Goal: Task Accomplishment & Management: Complete application form

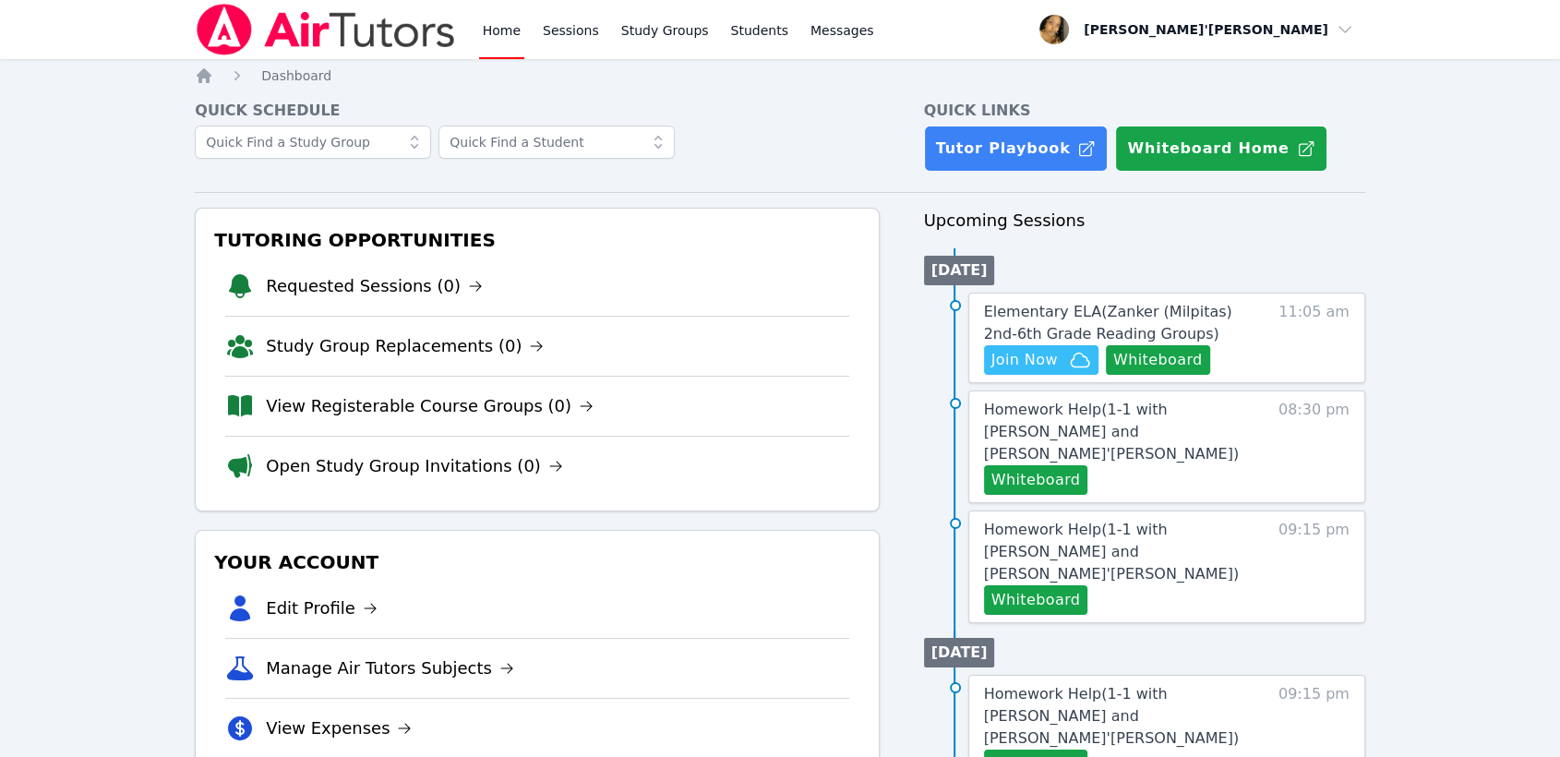
click at [316, 109] on h4 "Quick Schedule" at bounding box center [537, 111] width 684 height 22
click at [1167, 367] on button "Whiteboard" at bounding box center [1158, 360] width 104 height 30
click at [1047, 373] on button "Join Now" at bounding box center [1041, 360] width 114 height 30
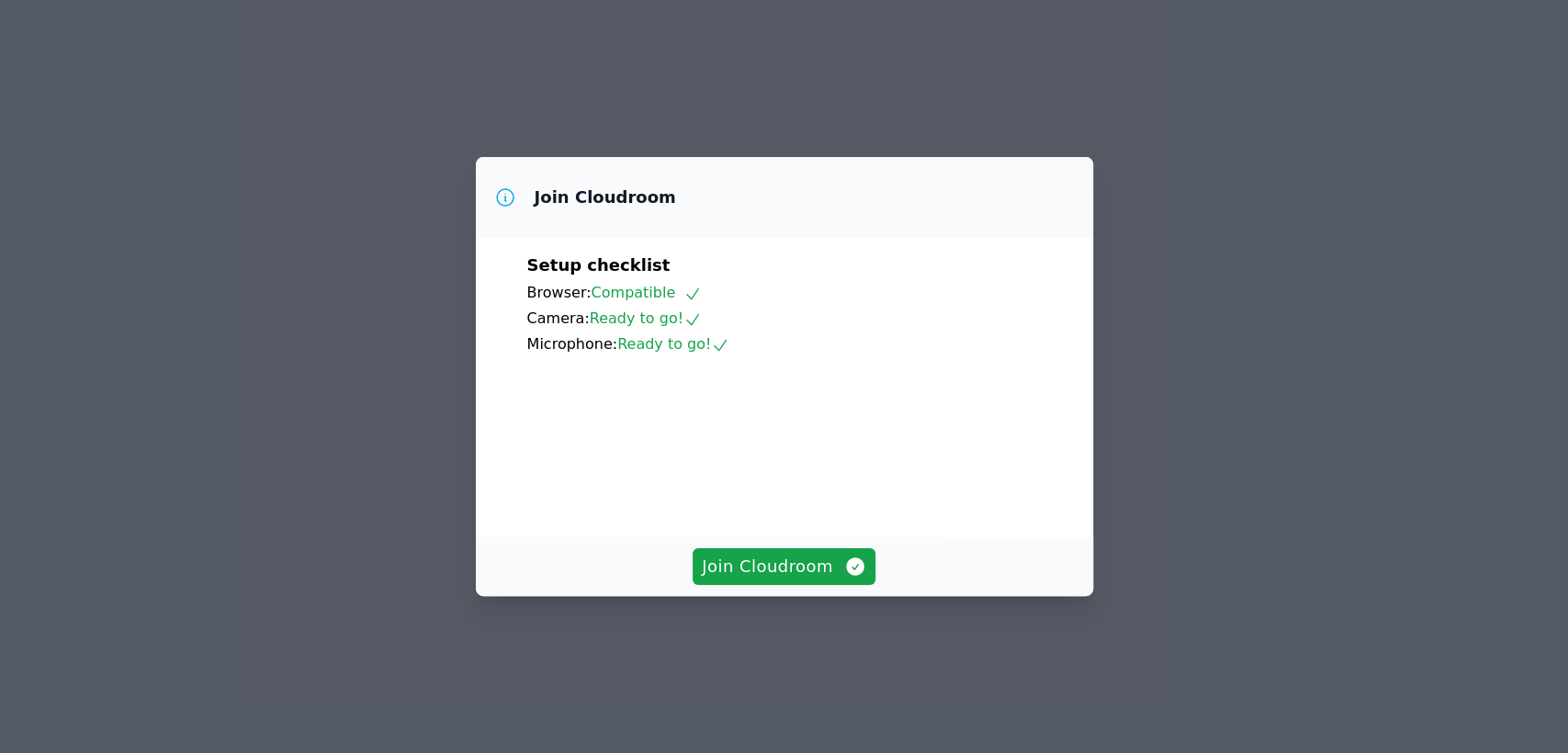
click at [803, 596] on div "Join Cloudroom" at bounding box center [784, 566] width 617 height 59
click at [809, 580] on span "Join Cloudroom" at bounding box center [783, 567] width 164 height 26
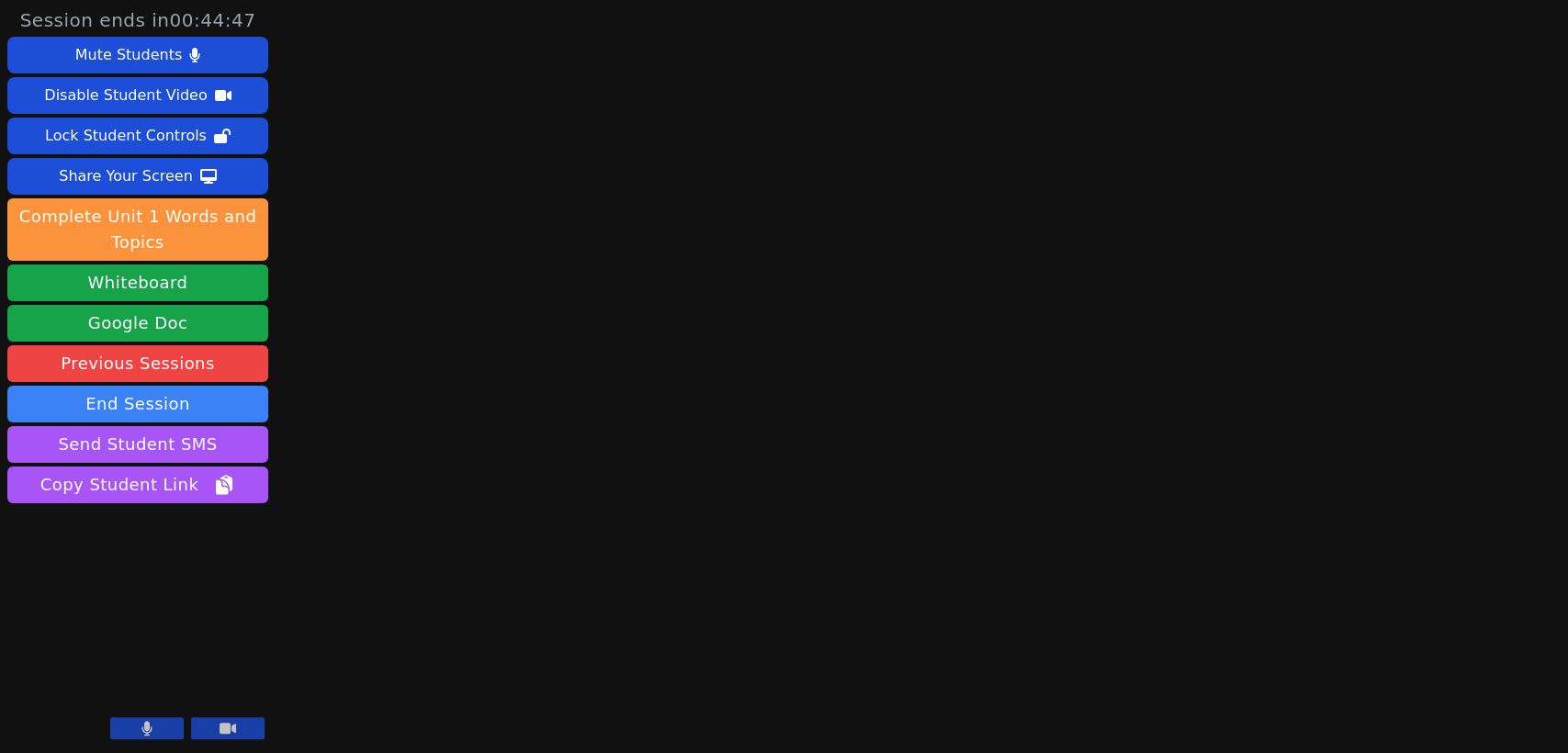
click at [160, 734] on button at bounding box center [147, 728] width 74 height 22
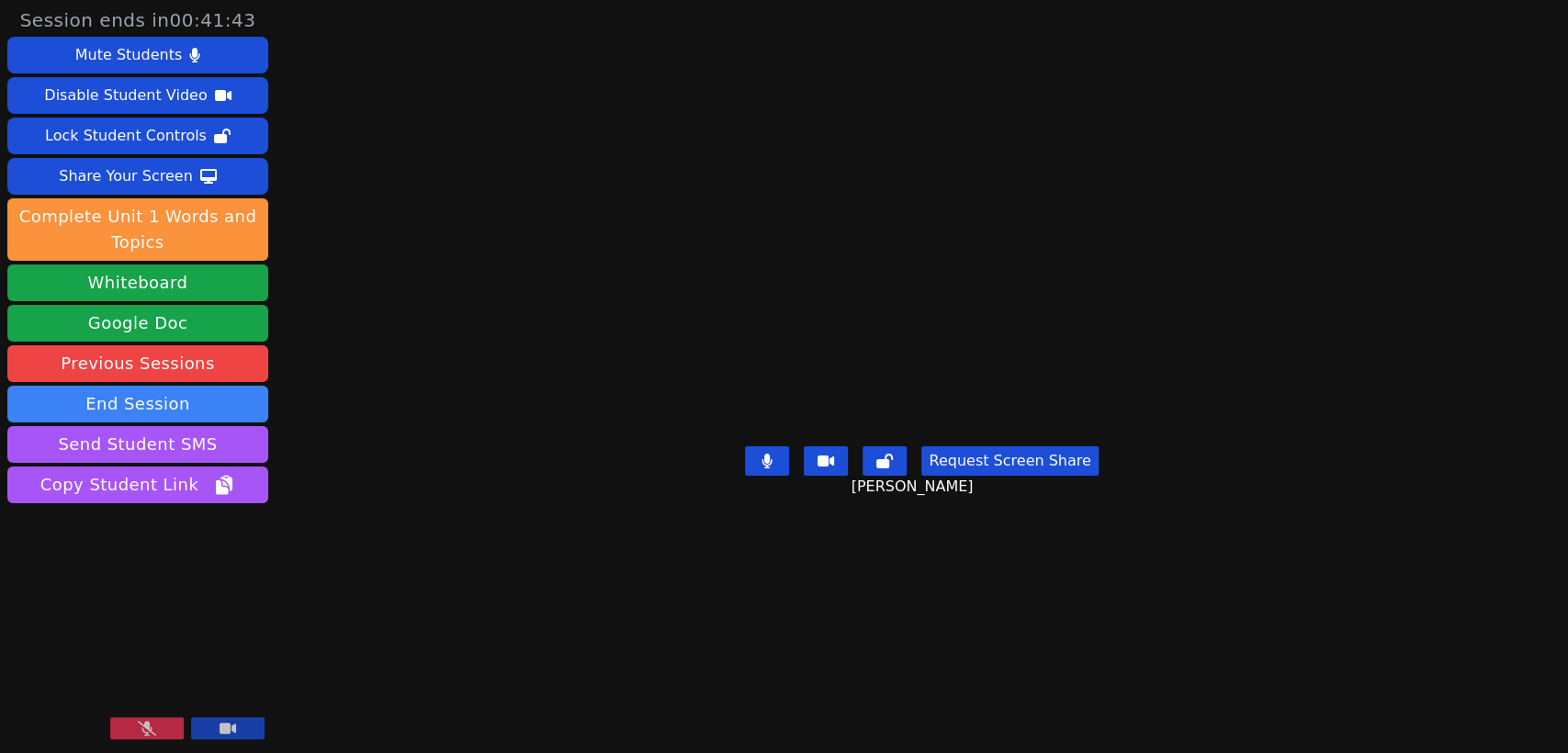
click at [154, 734] on icon at bounding box center [146, 728] width 18 height 15
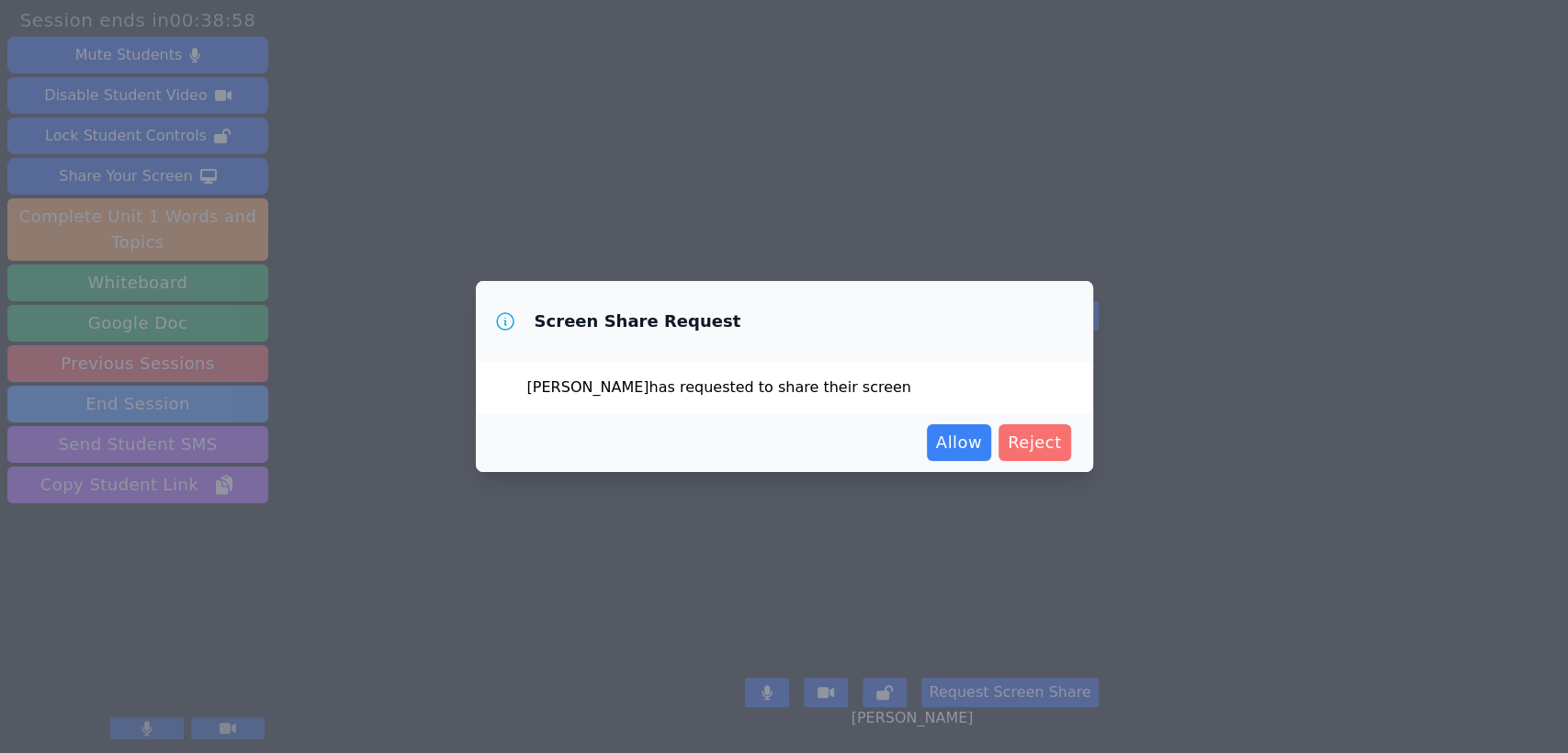
click at [1031, 442] on span "Reject" at bounding box center [1035, 443] width 54 height 26
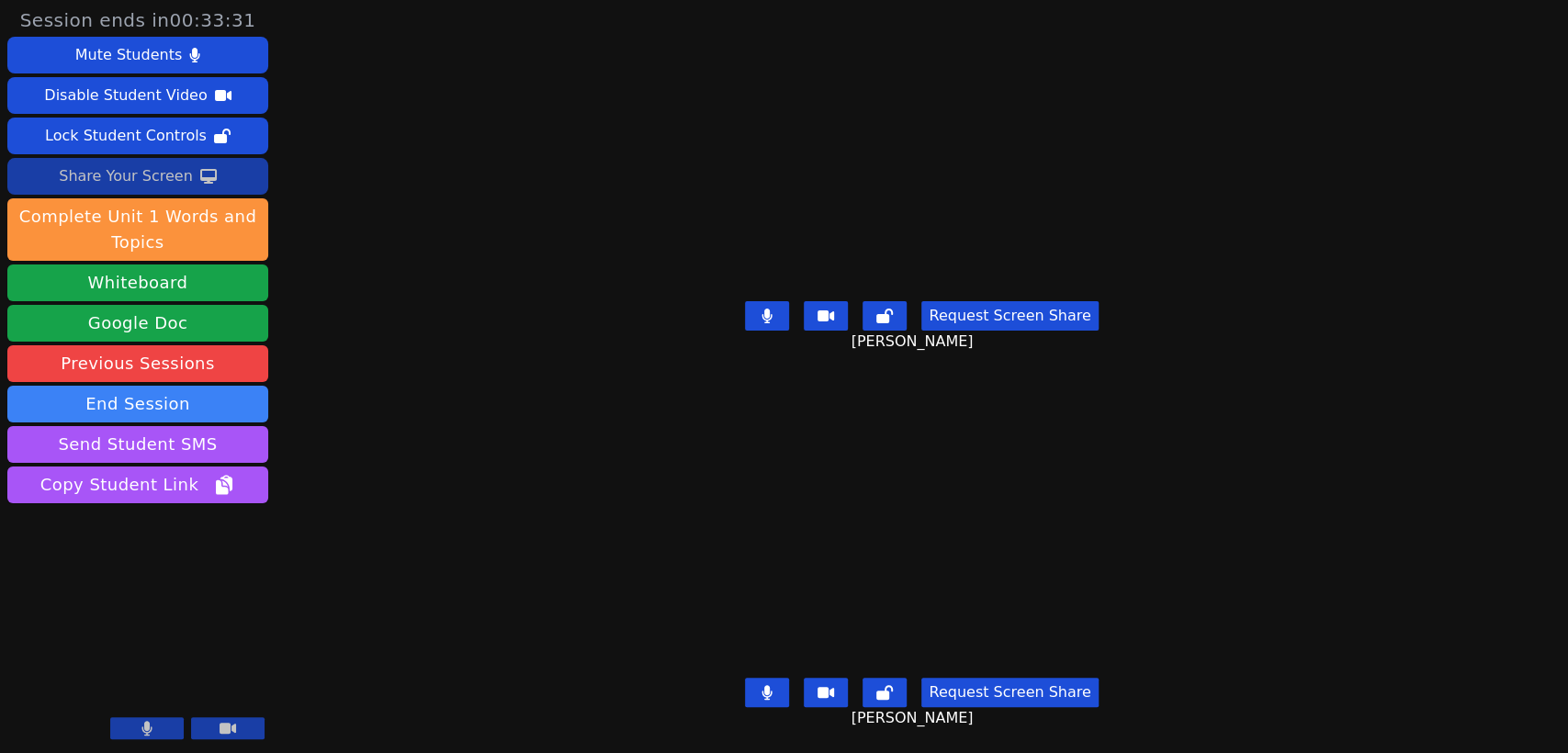
click at [125, 165] on div "Share Your Screen" at bounding box center [125, 177] width 134 height 30
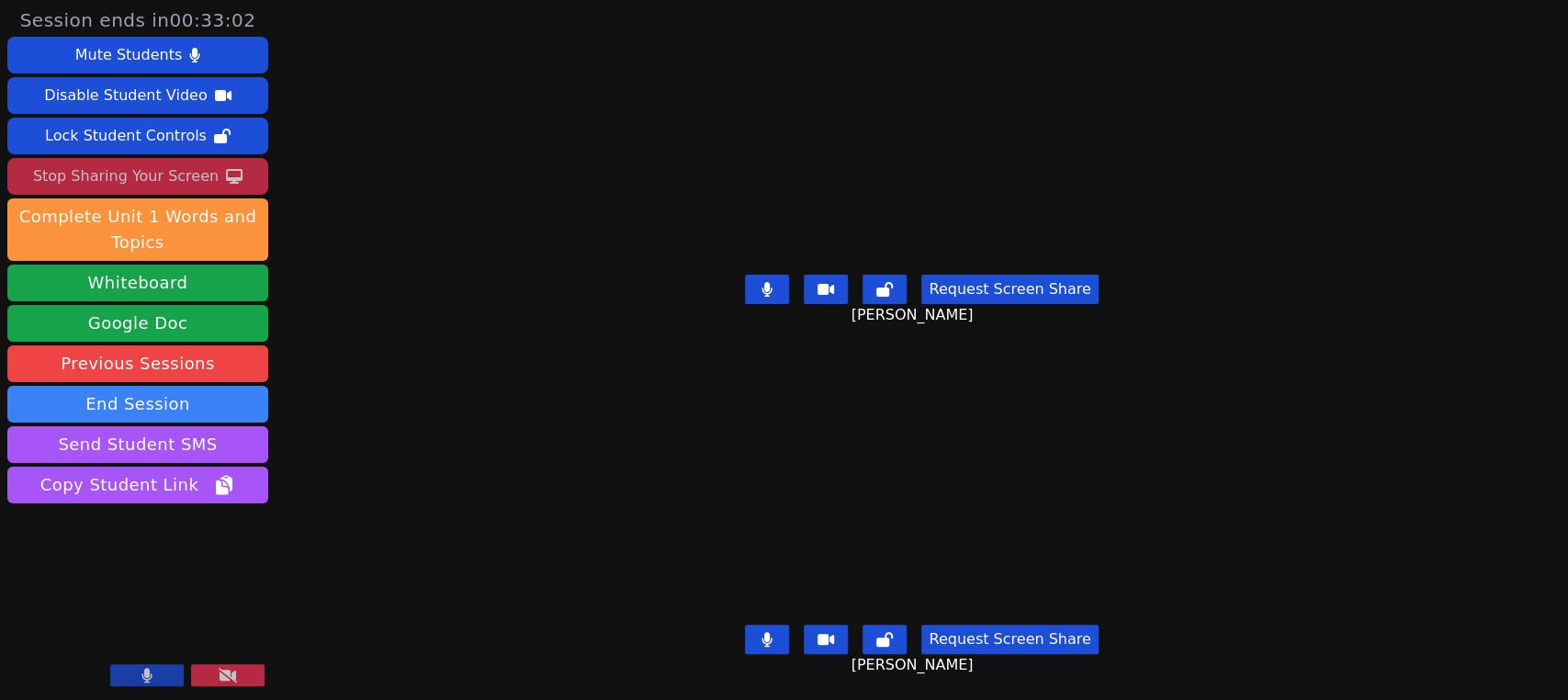
click at [772, 631] on icon at bounding box center [766, 638] width 11 height 15
click at [771, 282] on icon at bounding box center [767, 288] width 10 height 15
click at [761, 624] on button at bounding box center [767, 639] width 44 height 30
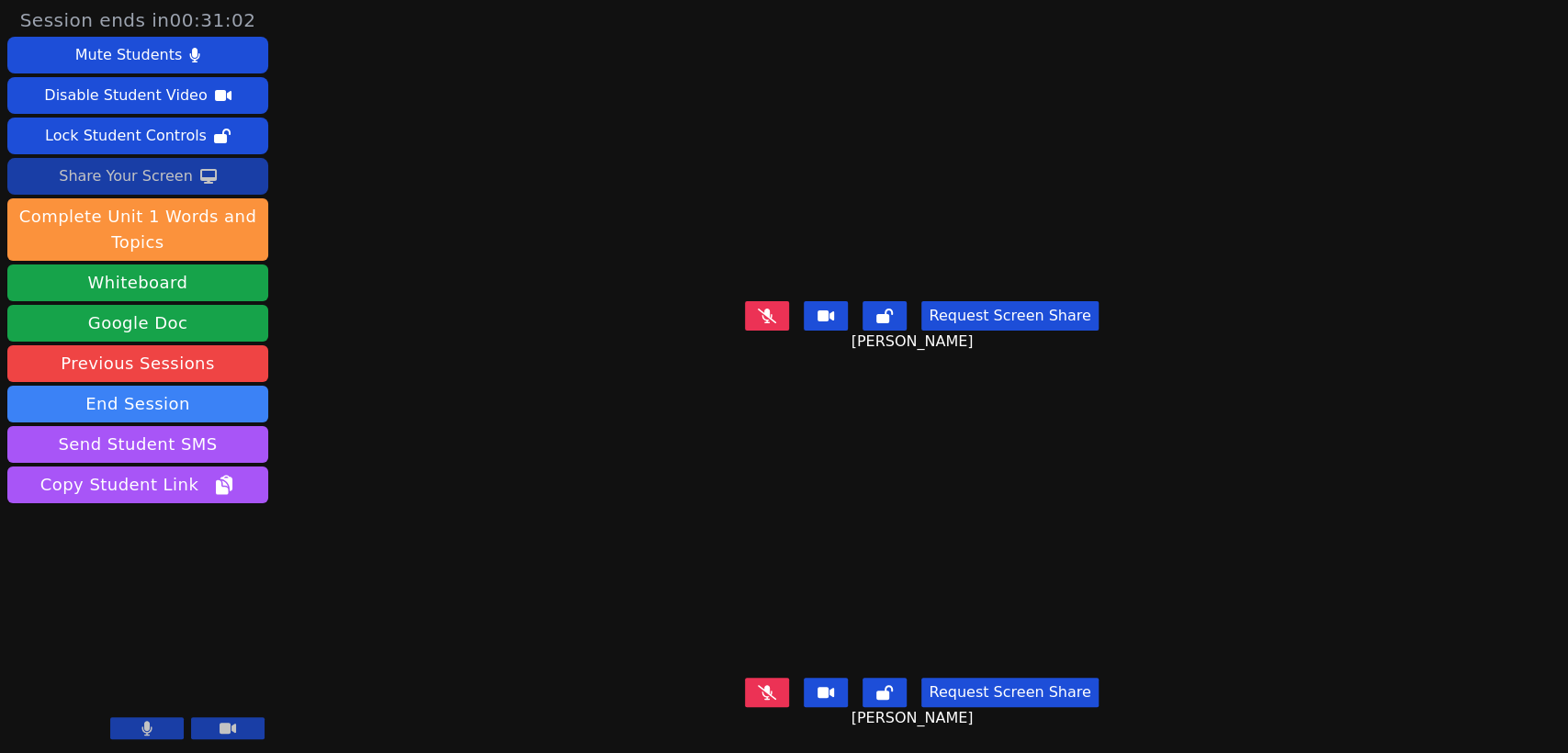
click at [107, 169] on div "Share Your Screen" at bounding box center [125, 177] width 134 height 30
click at [772, 685] on icon at bounding box center [767, 692] width 10 height 15
click at [755, 685] on button at bounding box center [767, 692] width 44 height 30
click at [391, 282] on div "Session ends in 00:03:06 Mute Students Disable Student Video Lock Student Contr…" at bounding box center [784, 376] width 1568 height 753
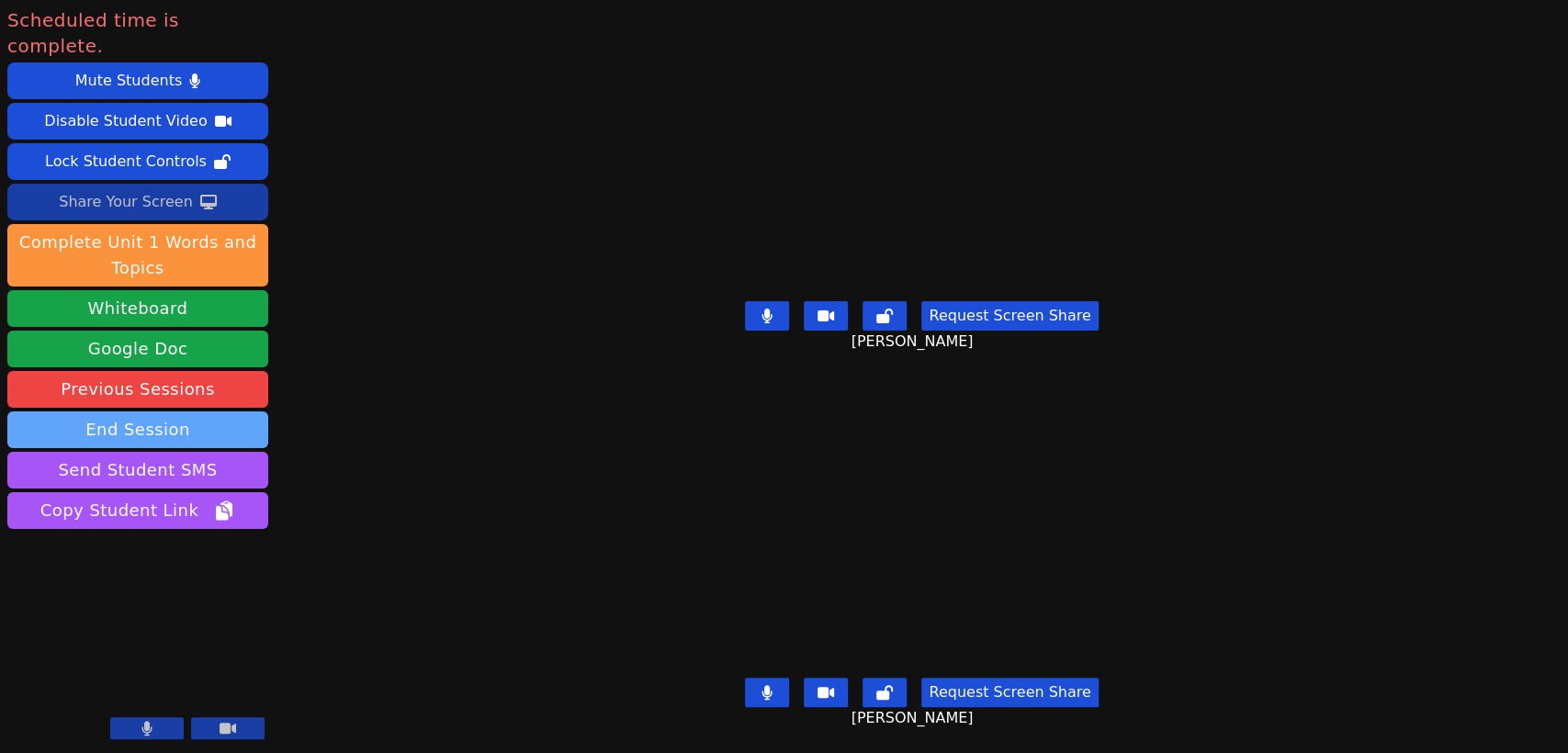
click at [221, 412] on button "End Session" at bounding box center [137, 430] width 261 height 37
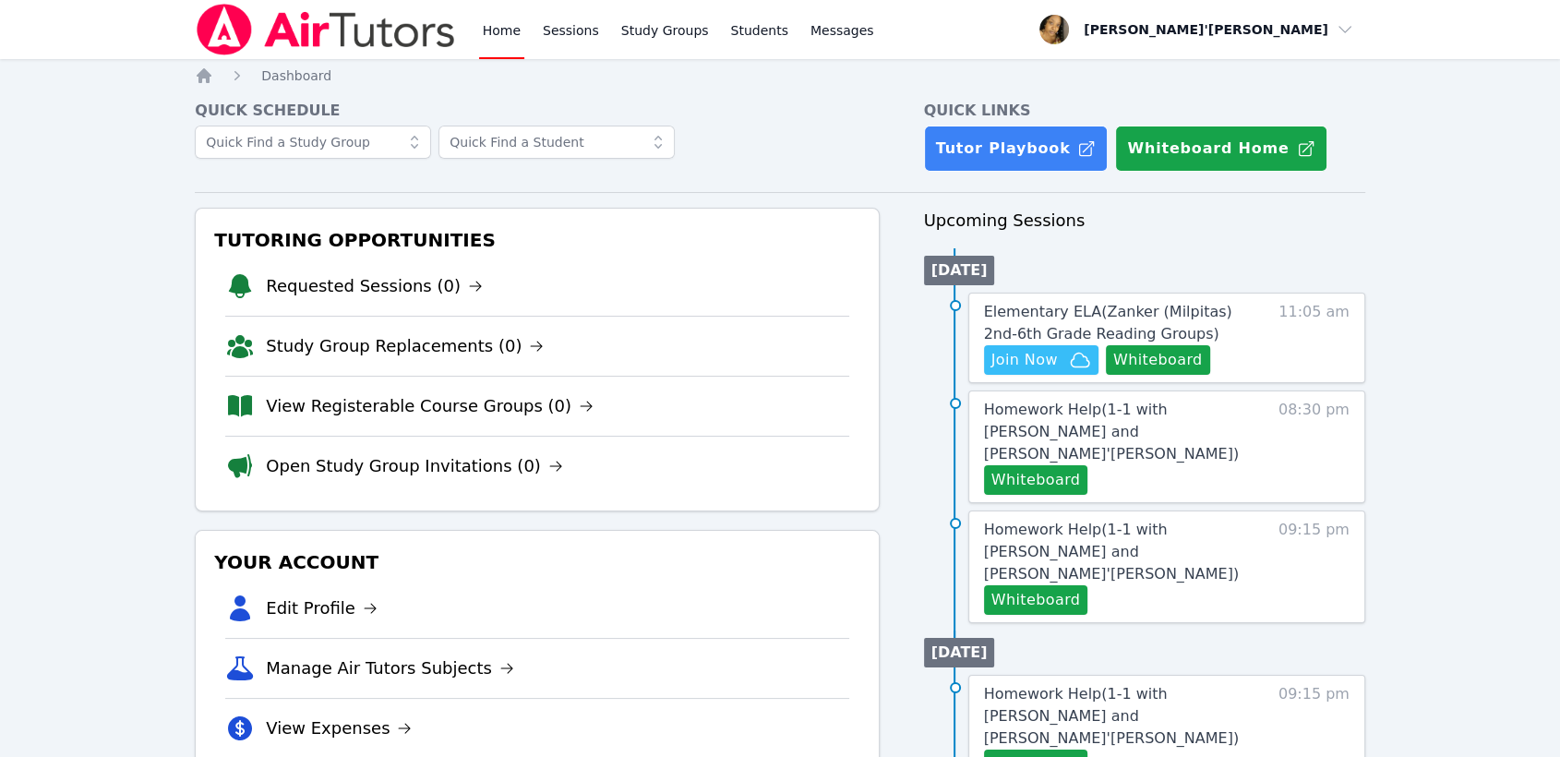
click at [569, 33] on link "Sessions" at bounding box center [571, 29] width 64 height 59
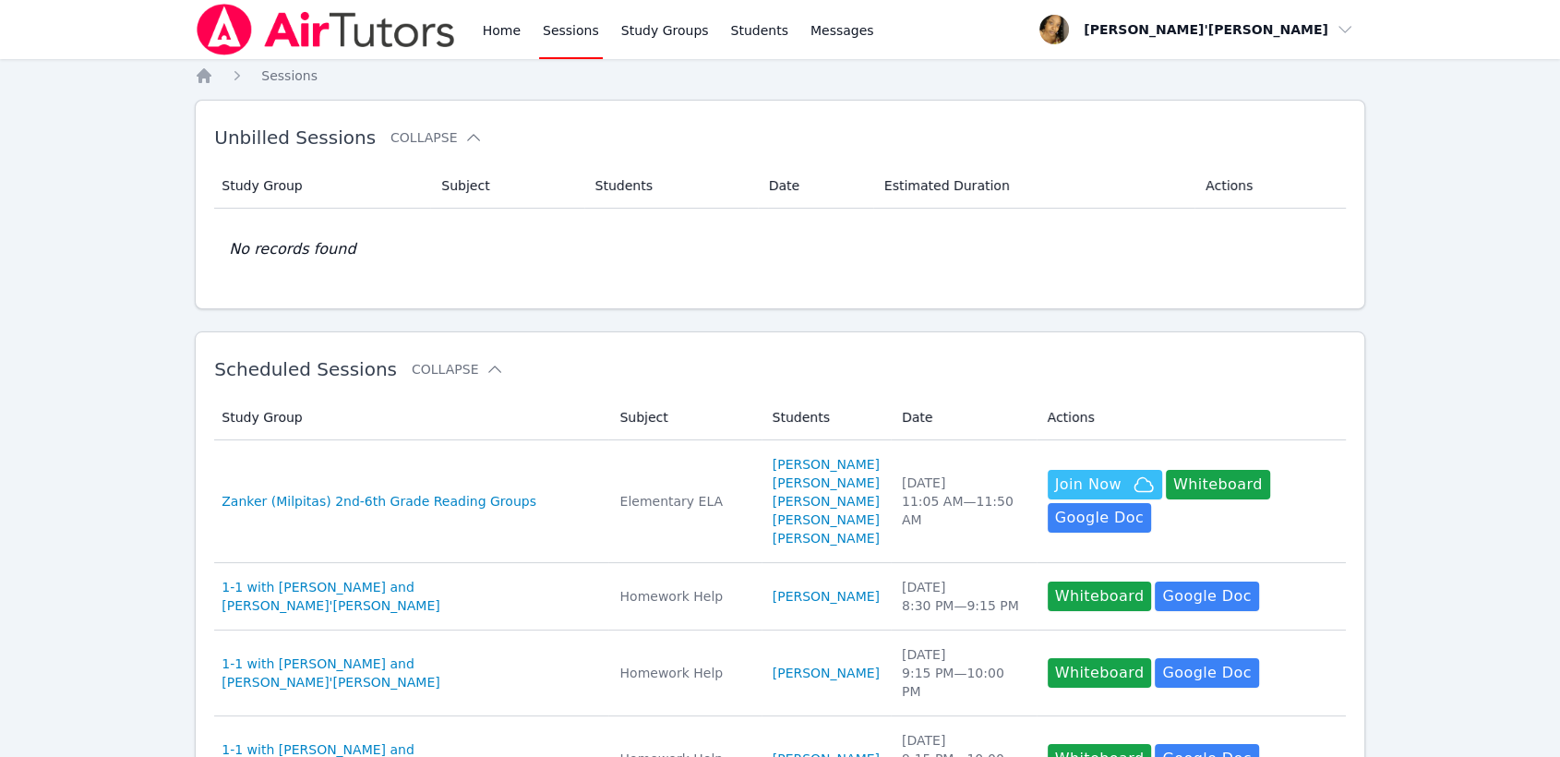
click at [573, 28] on link "Sessions" at bounding box center [571, 29] width 64 height 59
click at [572, 25] on link "Sessions" at bounding box center [571, 29] width 64 height 59
click at [491, 30] on link "Home" at bounding box center [501, 29] width 45 height 59
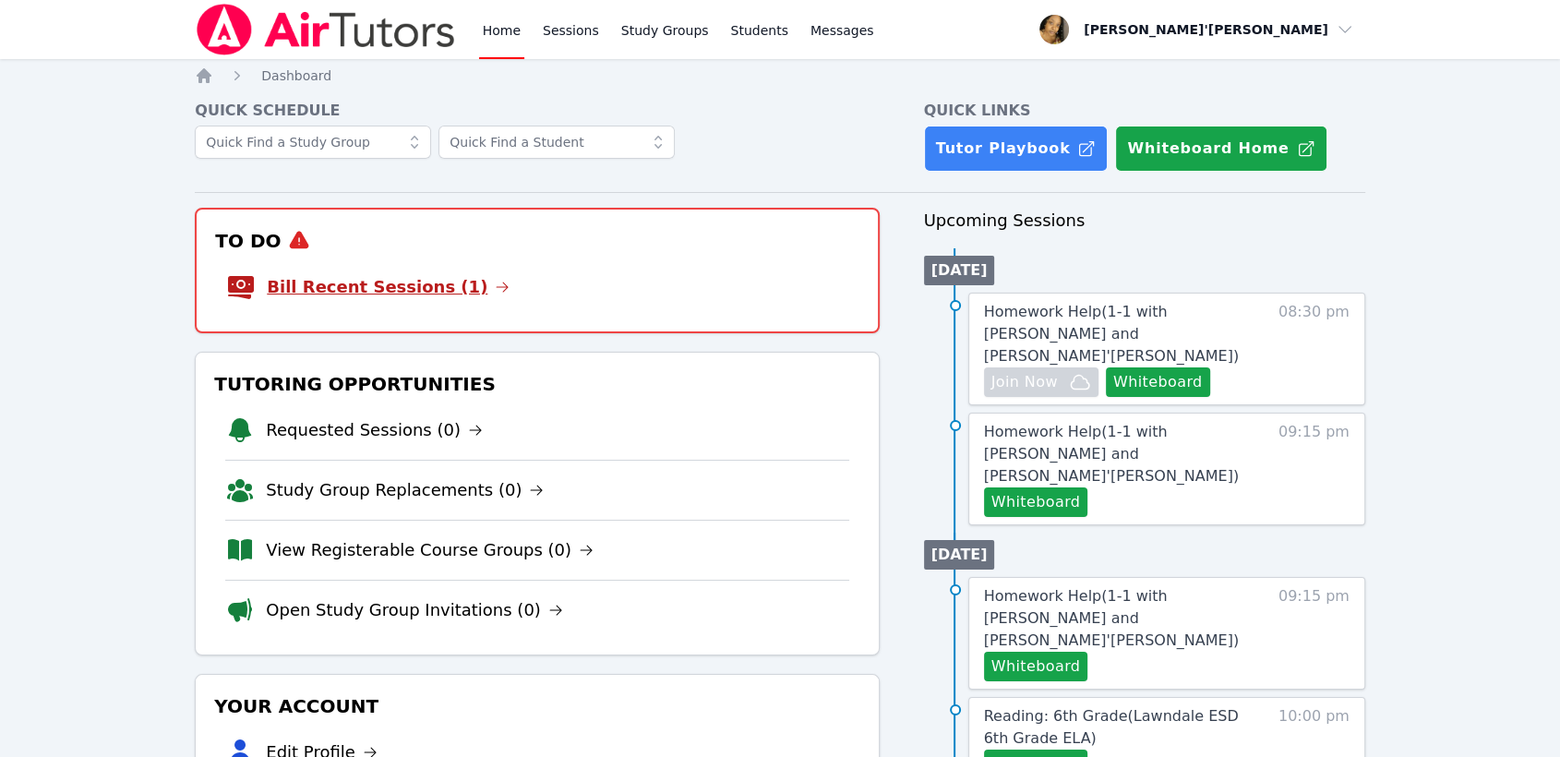
click at [293, 297] on link "Bill Recent Sessions (1)" at bounding box center [388, 287] width 243 height 26
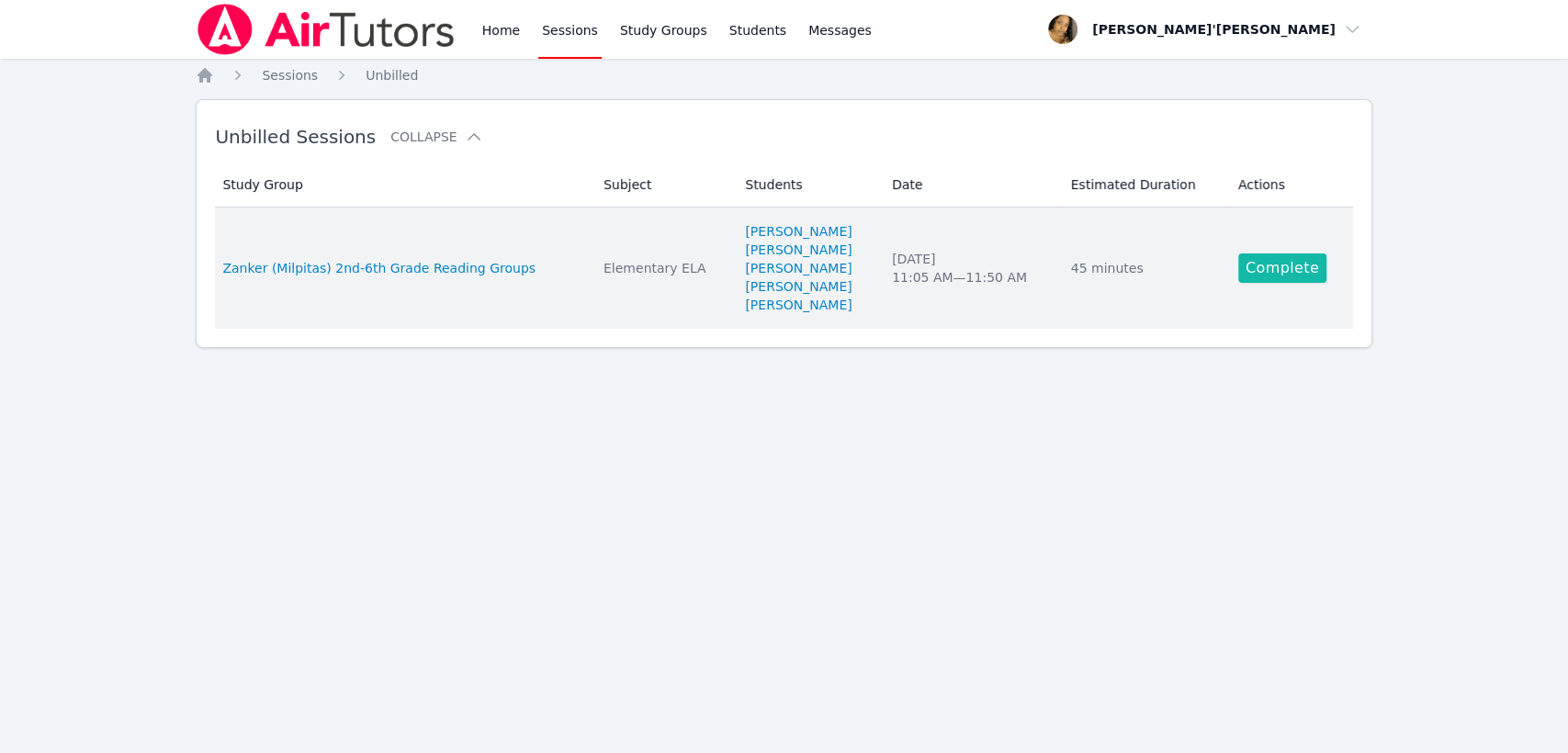
click at [1275, 256] on link "Complete" at bounding box center [1282, 269] width 89 height 30
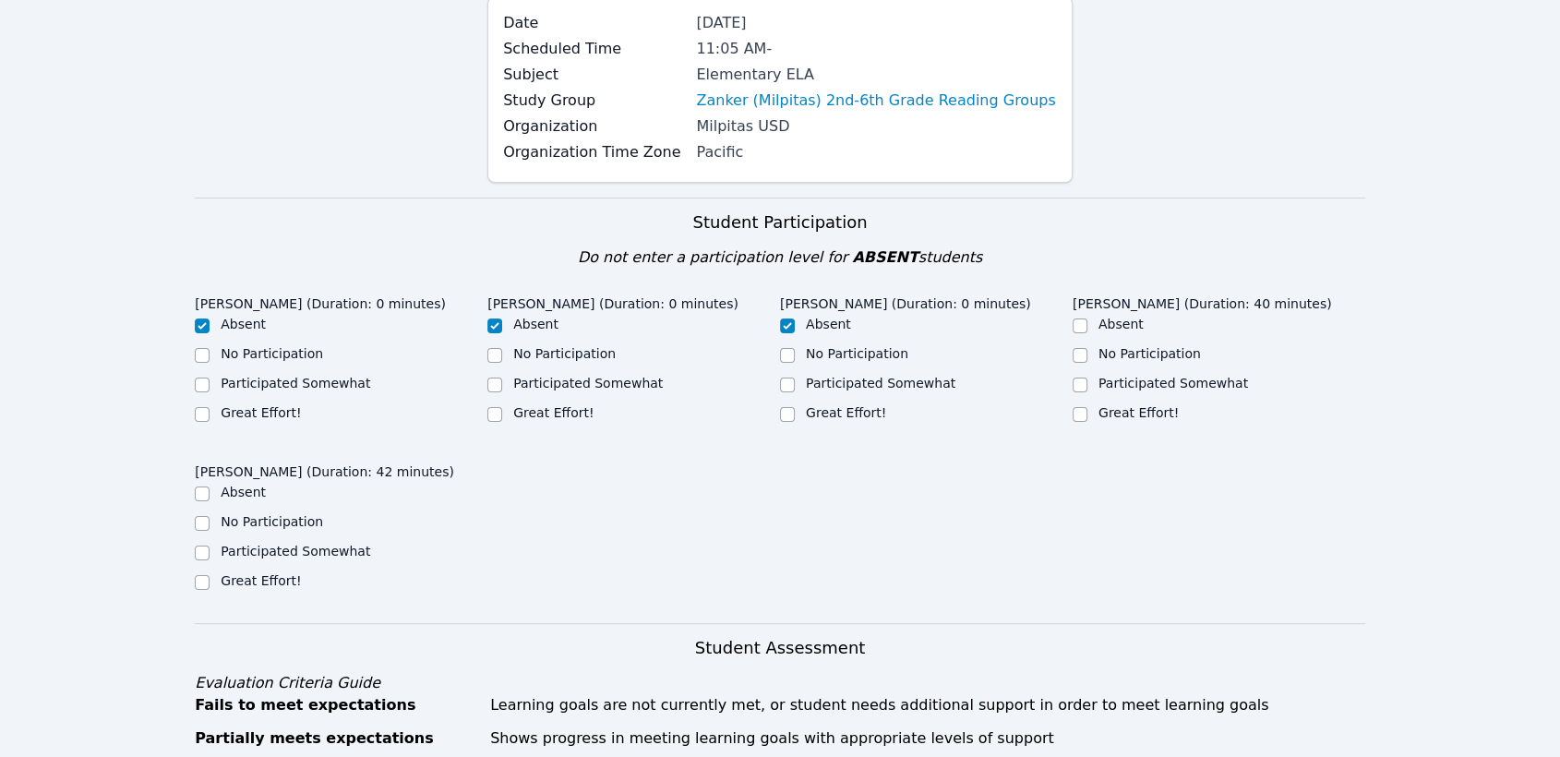
scroll to position [410, 0]
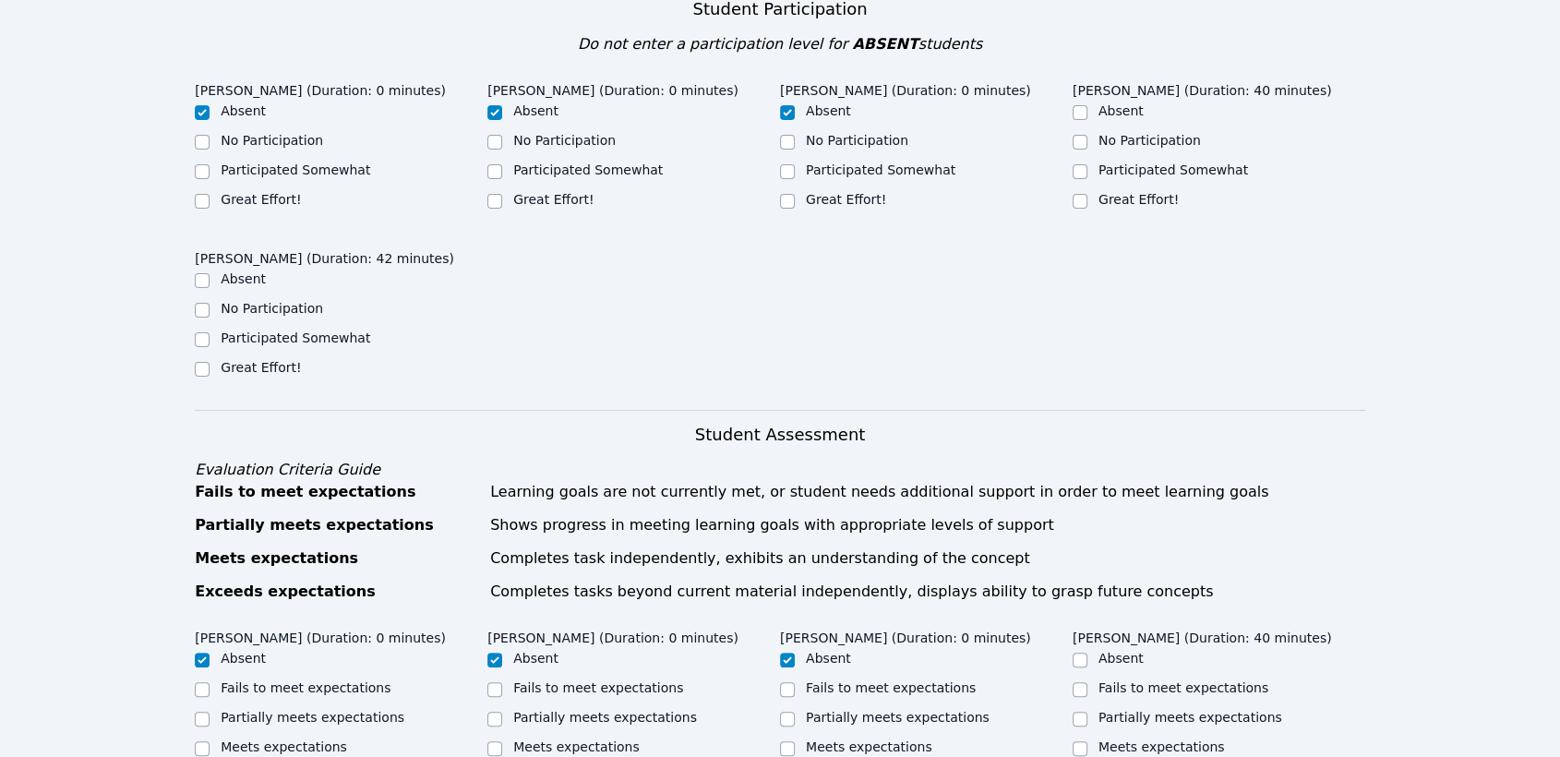
click at [1102, 196] on label "Great Effort!" at bounding box center [1139, 199] width 80 height 15
click at [1088, 196] on input "Great Effort!" at bounding box center [1080, 201] width 15 height 15
checkbox input "true"
click at [267, 367] on label "Great Effort!" at bounding box center [261, 367] width 80 height 15
click at [210, 367] on input "Great Effort!" at bounding box center [202, 369] width 15 height 15
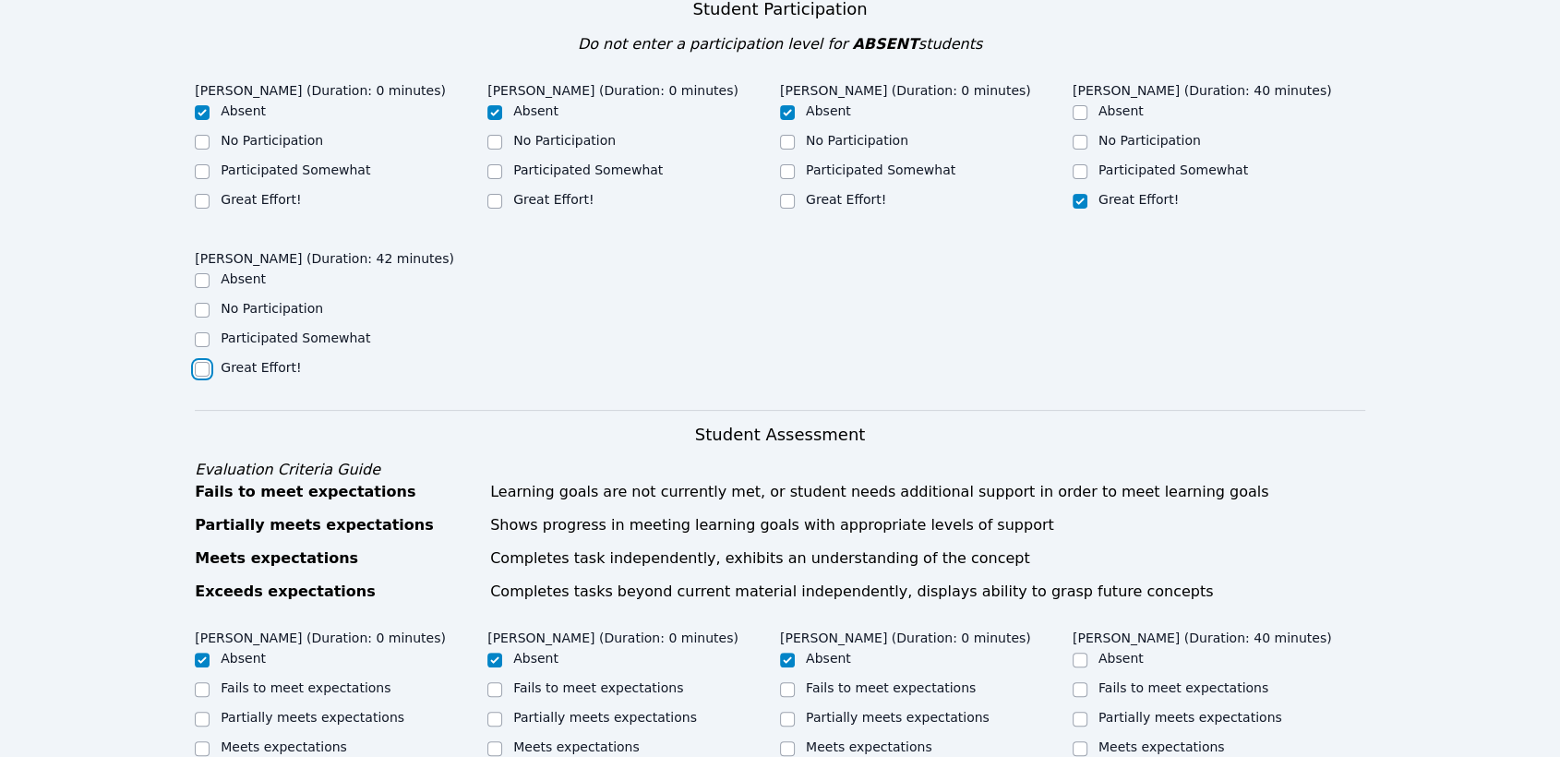
checkbox input "true"
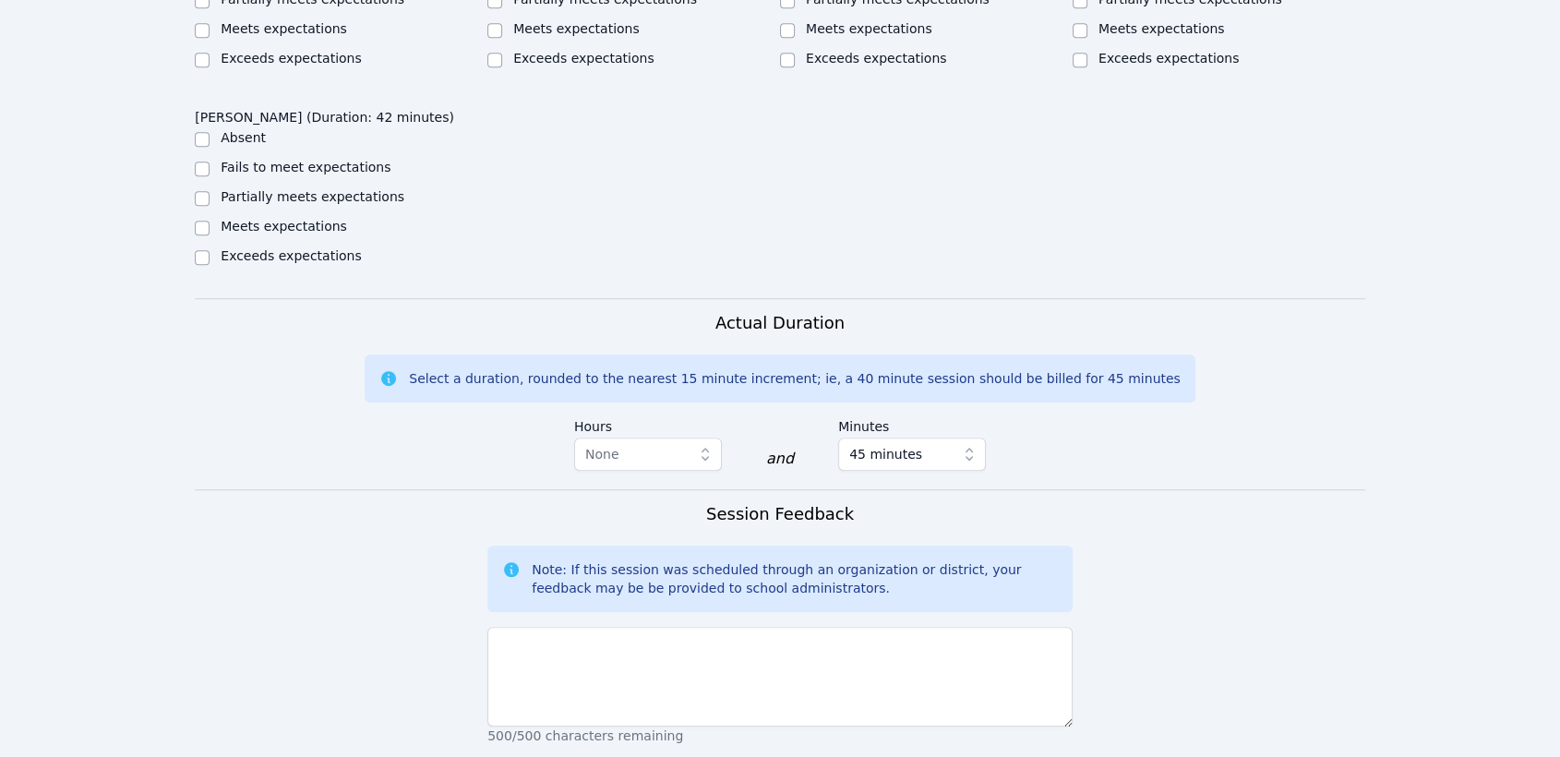
scroll to position [820, 0]
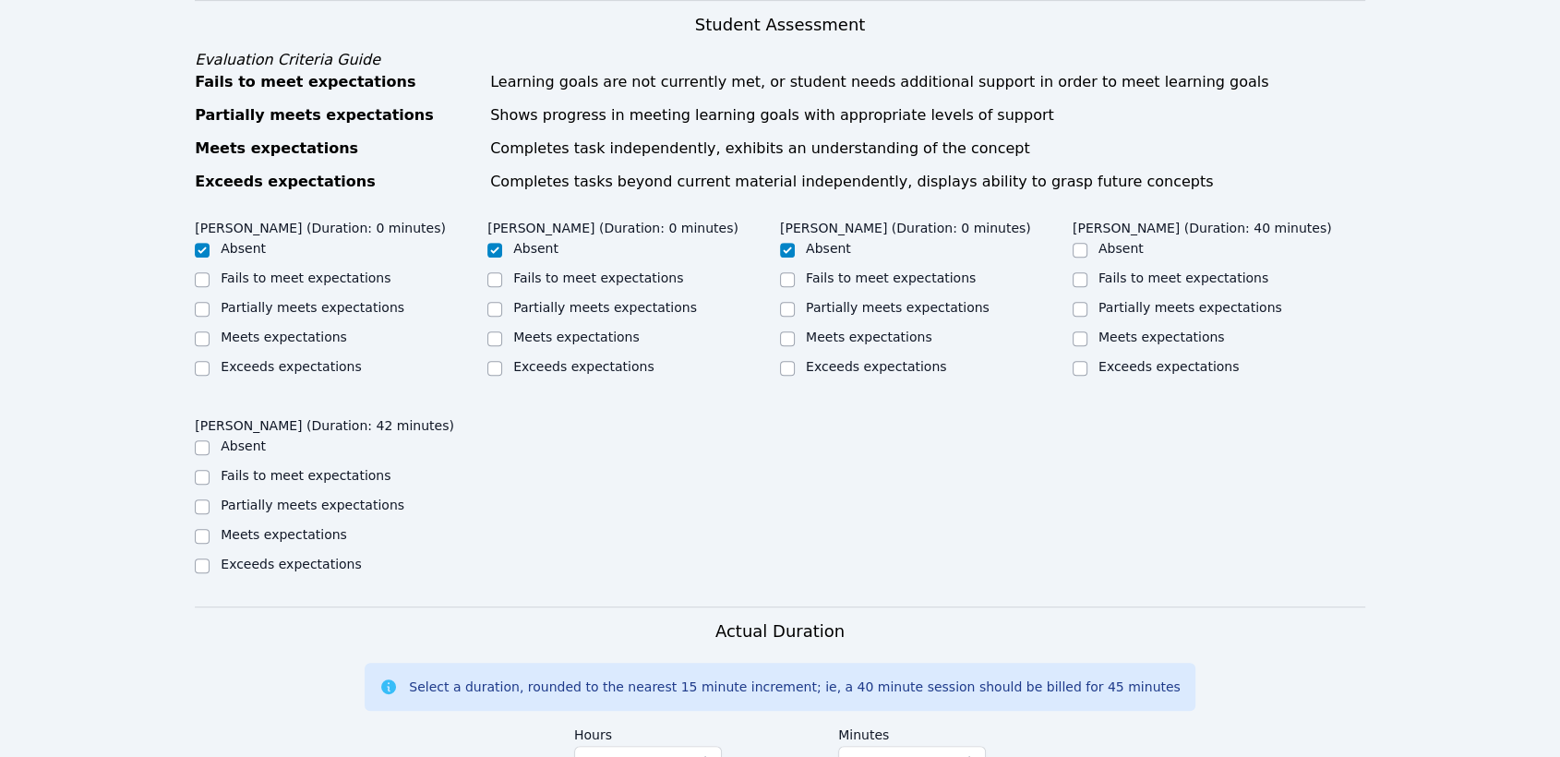
click at [1099, 330] on label "Meets expectations" at bounding box center [1162, 337] width 126 height 15
click at [1088, 331] on input "Meets expectations" at bounding box center [1080, 338] width 15 height 15
checkbox input "true"
click at [232, 533] on label "Meets expectations" at bounding box center [284, 534] width 126 height 15
click at [210, 533] on input "Meets expectations" at bounding box center [202, 536] width 15 height 15
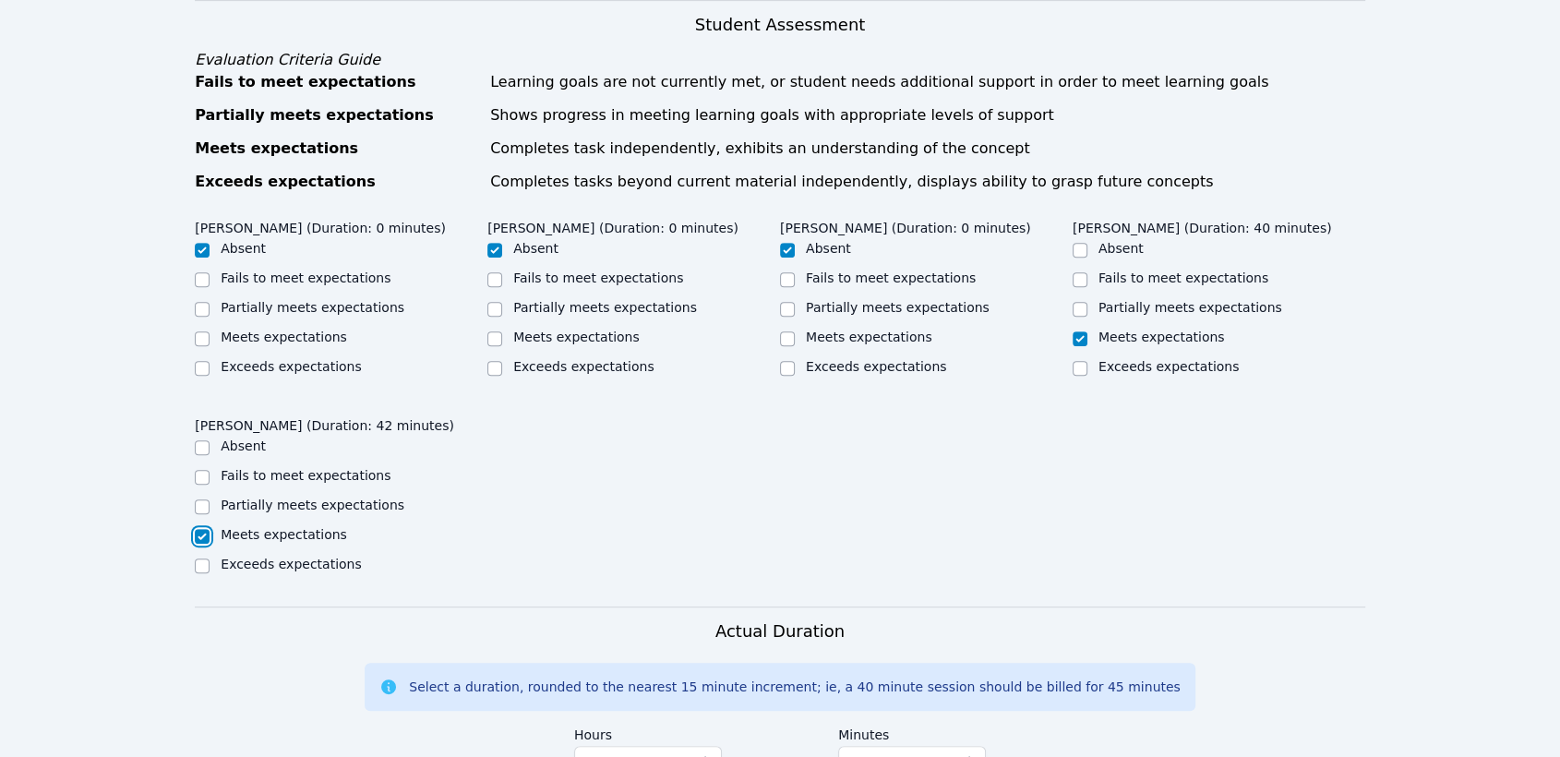
checkbox input "true"
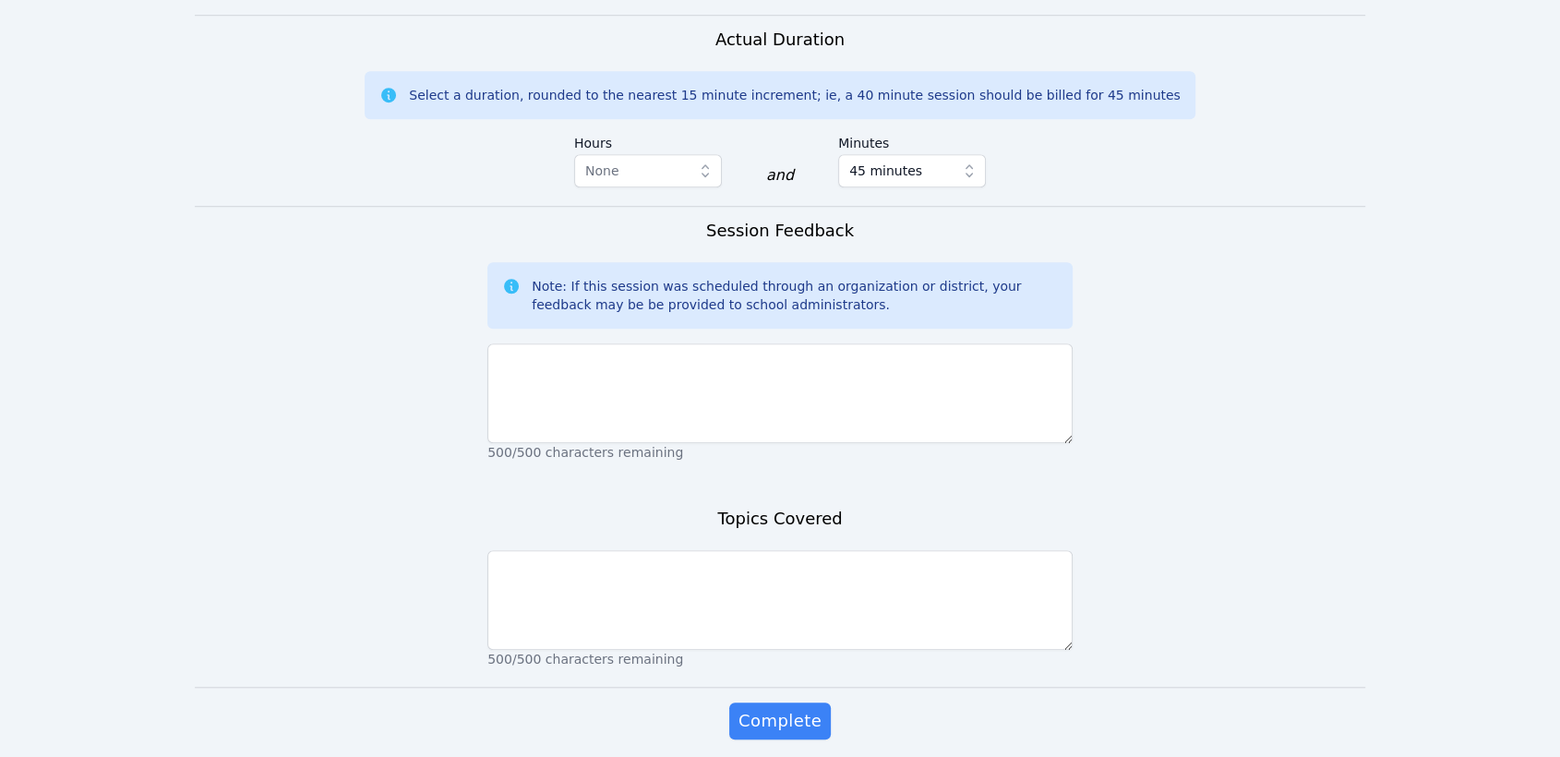
scroll to position [1436, 0]
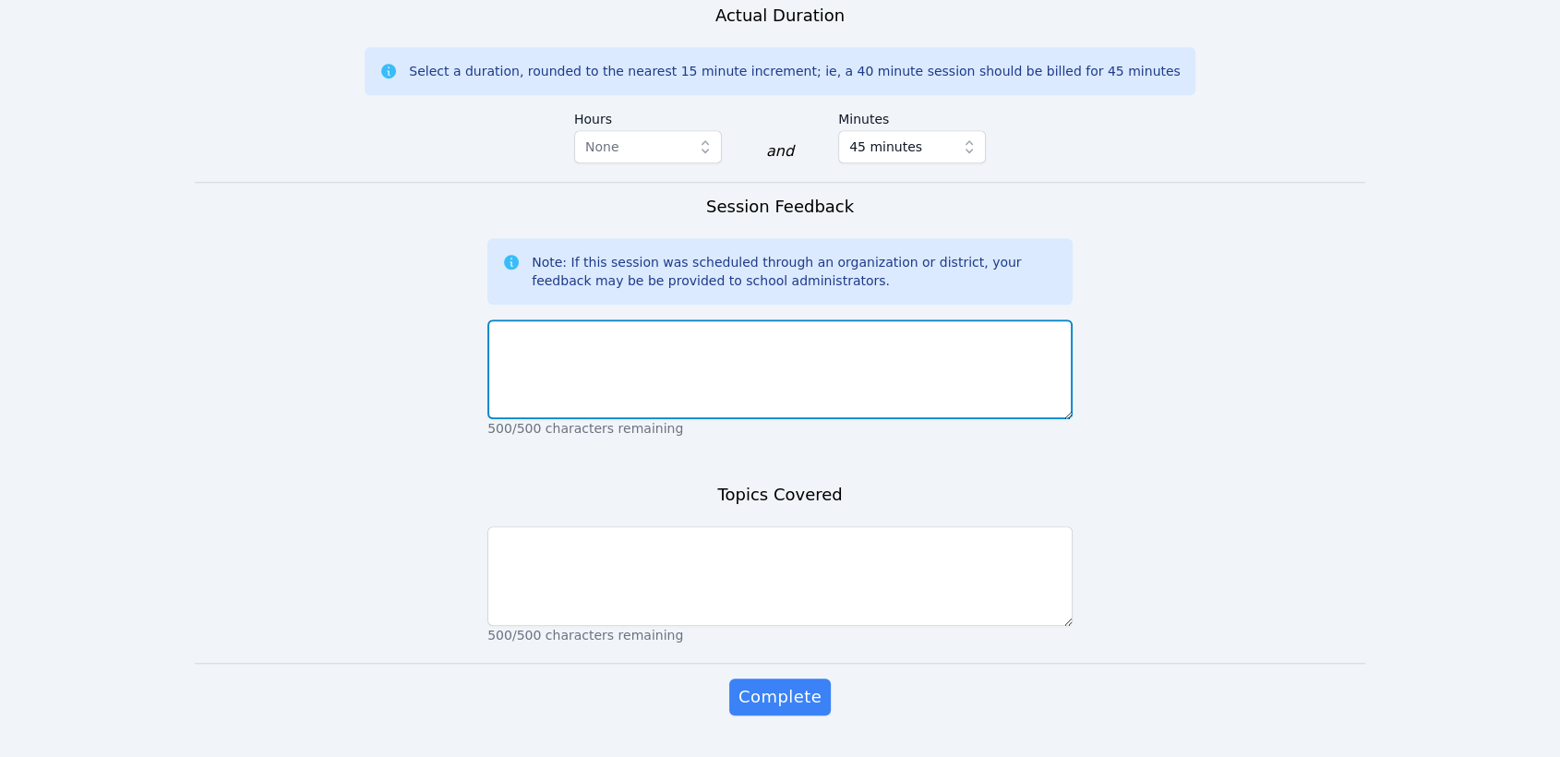
click at [871, 348] on textarea at bounding box center [780, 369] width 585 height 100
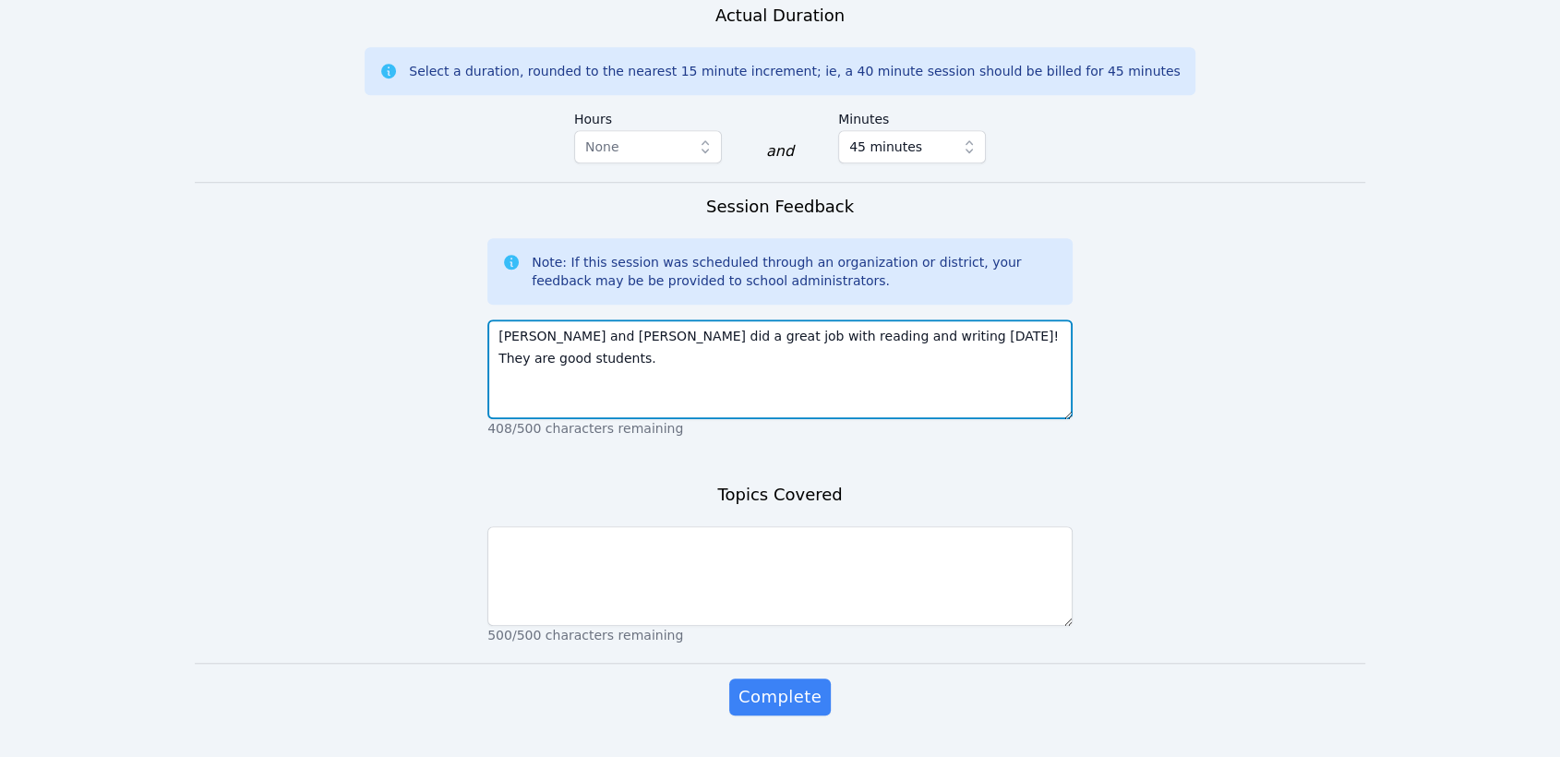
type textarea "Niranjana and Archie did a great job with reading and writing today! They are g…"
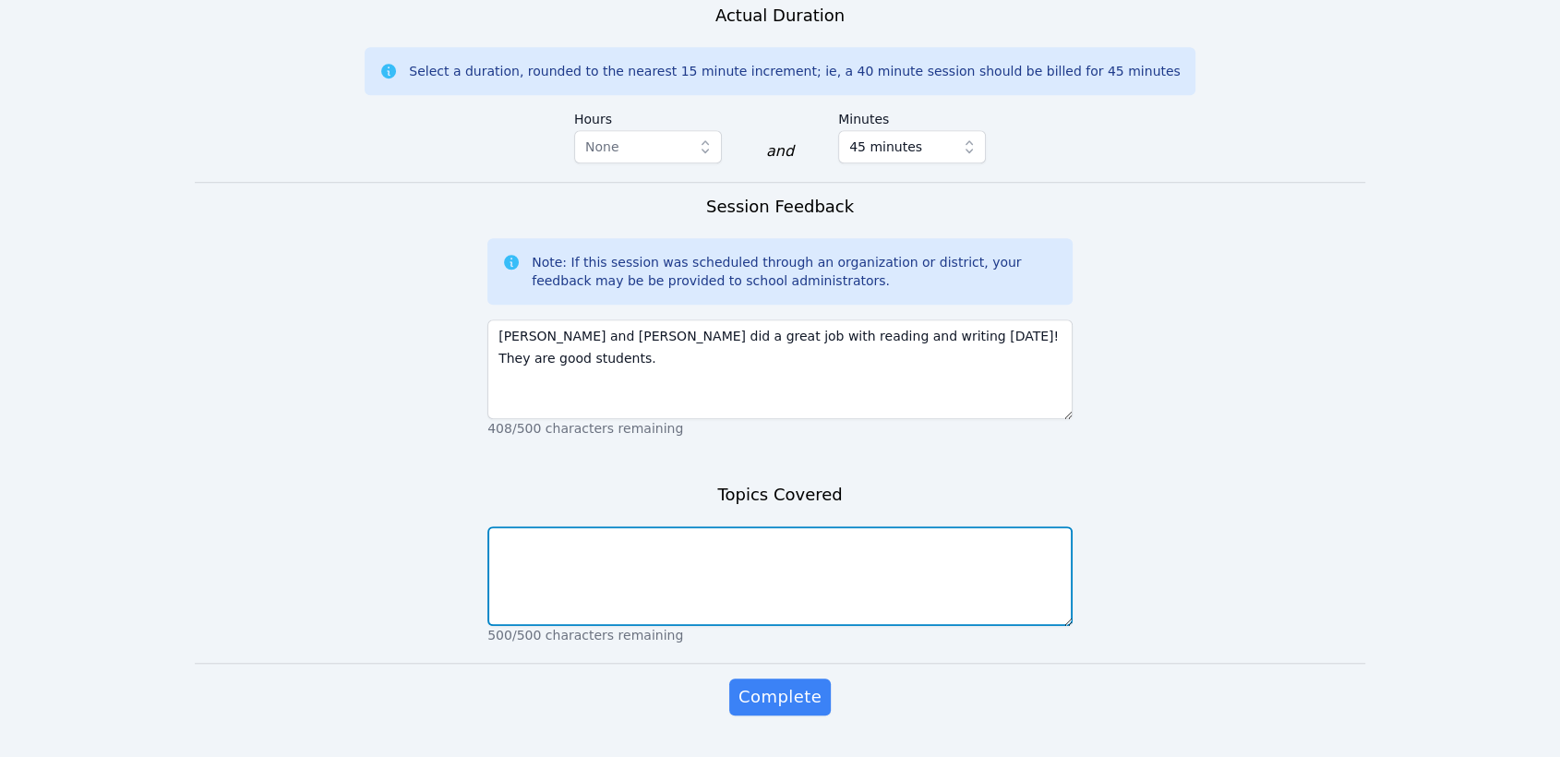
click at [954, 612] on textarea at bounding box center [780, 576] width 585 height 100
type textarea "r"
type textarea "phonics, reading, and writing"
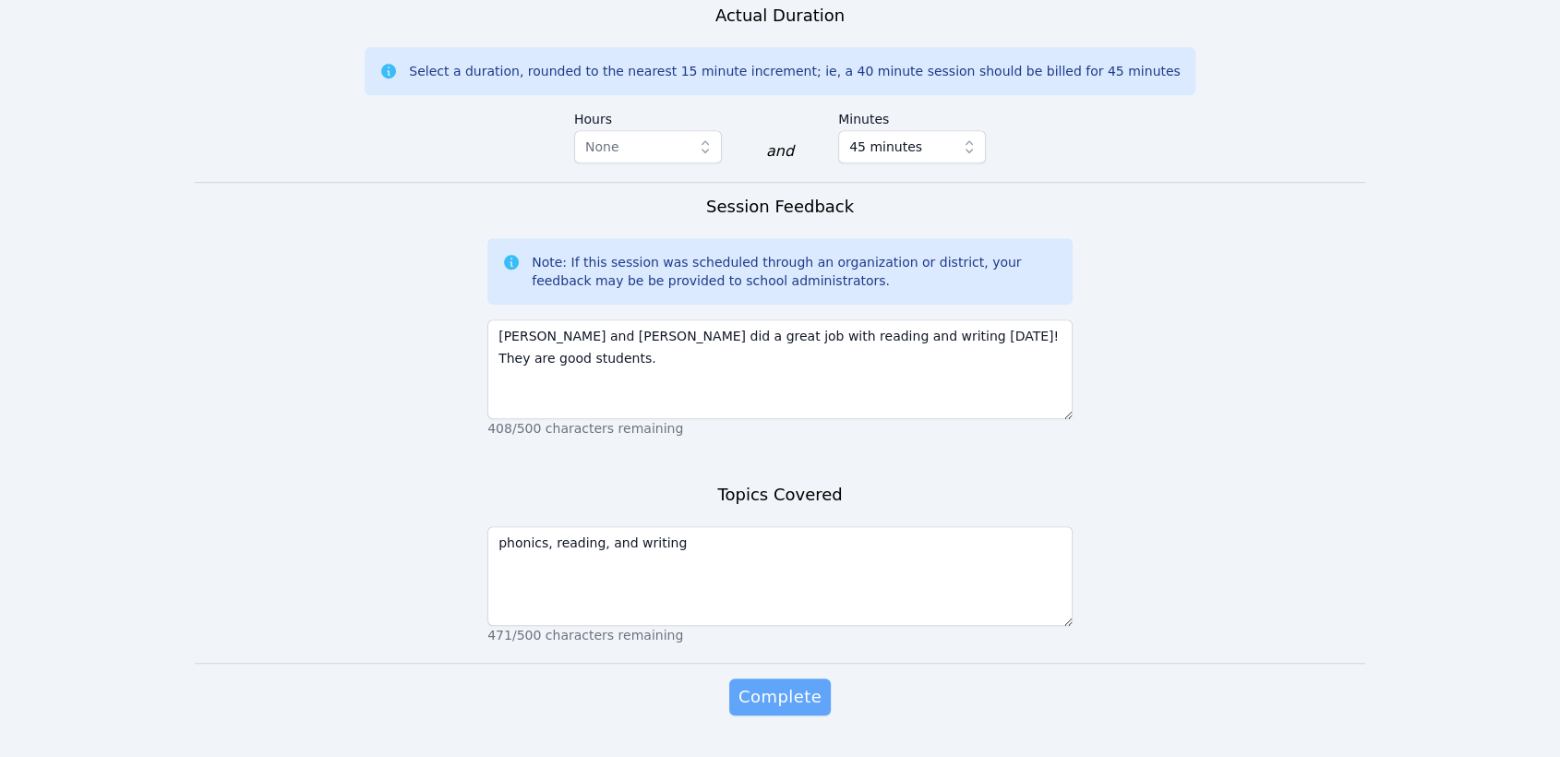
click at [776, 704] on span "Complete" at bounding box center [780, 697] width 83 height 26
